Goal: Task Accomplishment & Management: Manage account settings

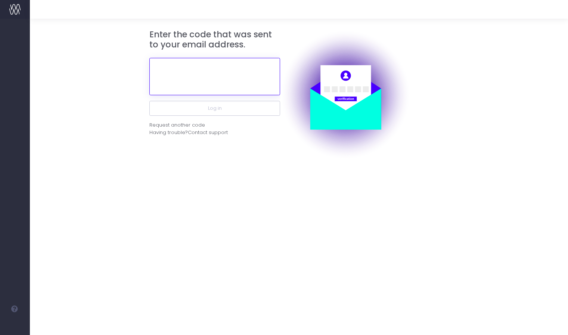
click at [229, 85] on input "text" at bounding box center [214, 76] width 131 height 37
paste input "882432"
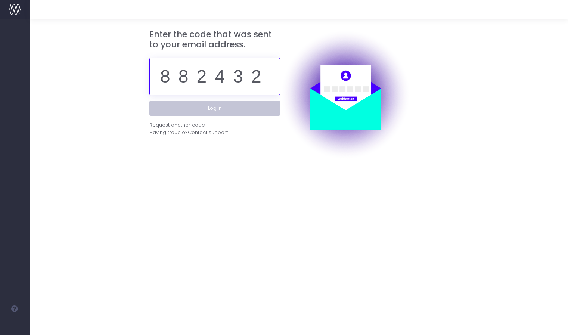
type input "882432"
click at [217, 109] on button "Log in" at bounding box center [214, 108] width 131 height 15
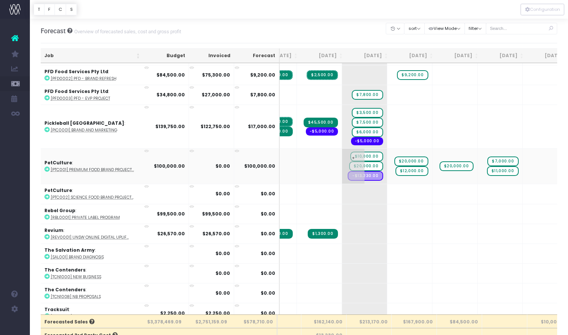
click at [349, 163] on span "$20,000.00" at bounding box center [366, 166] width 34 height 10
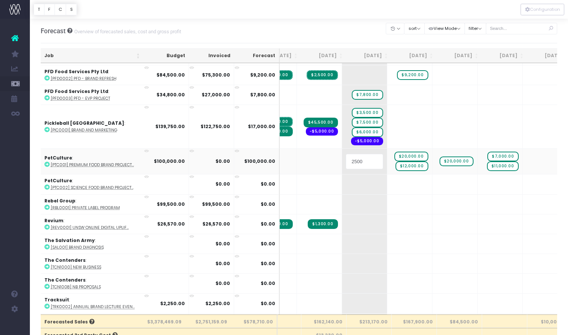
type input "25000"
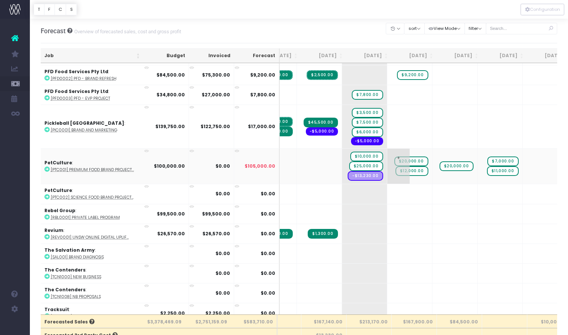
click at [395, 157] on span "$20,000.00" at bounding box center [412, 162] width 34 height 10
type input "15000"
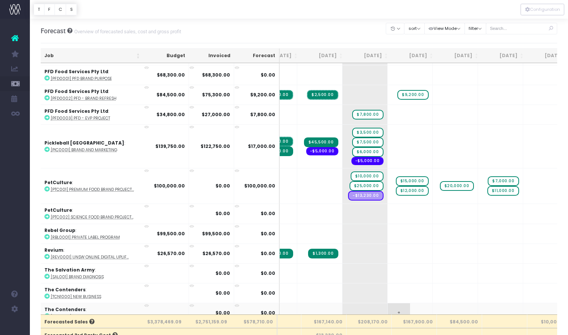
scroll to position [0, 69]
